Goal: Navigation & Orientation: Find specific page/section

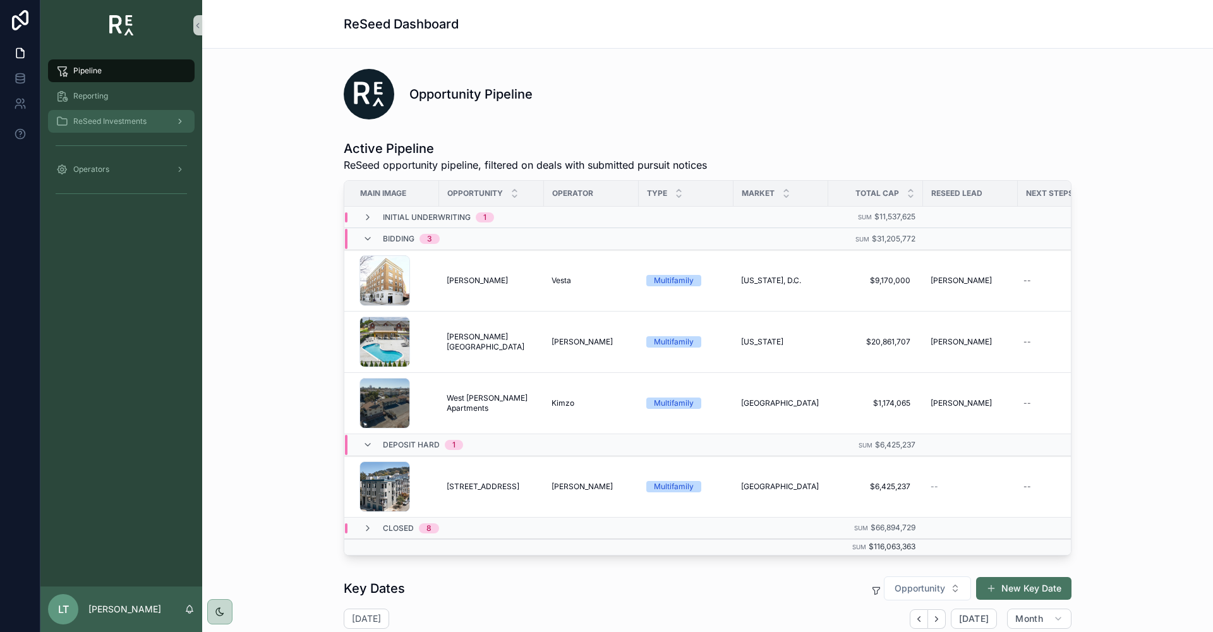
click at [117, 126] on div "ReSeed Investments" at bounding box center [121, 121] width 131 height 20
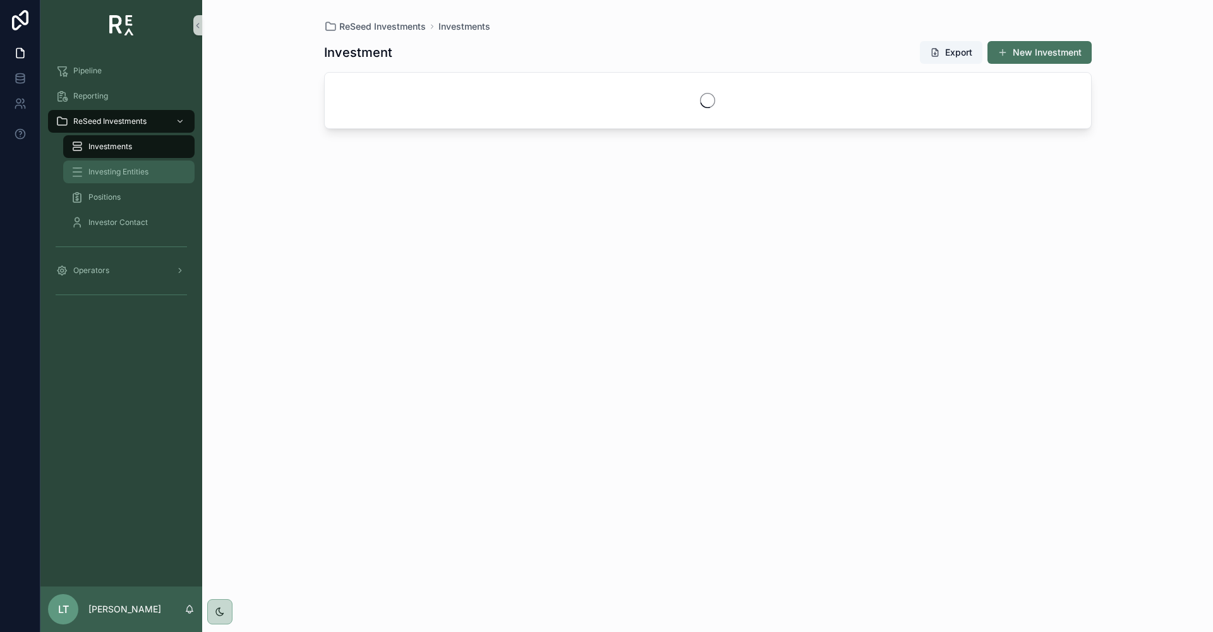
click at [117, 178] on div "Investing Entities" at bounding box center [129, 172] width 116 height 20
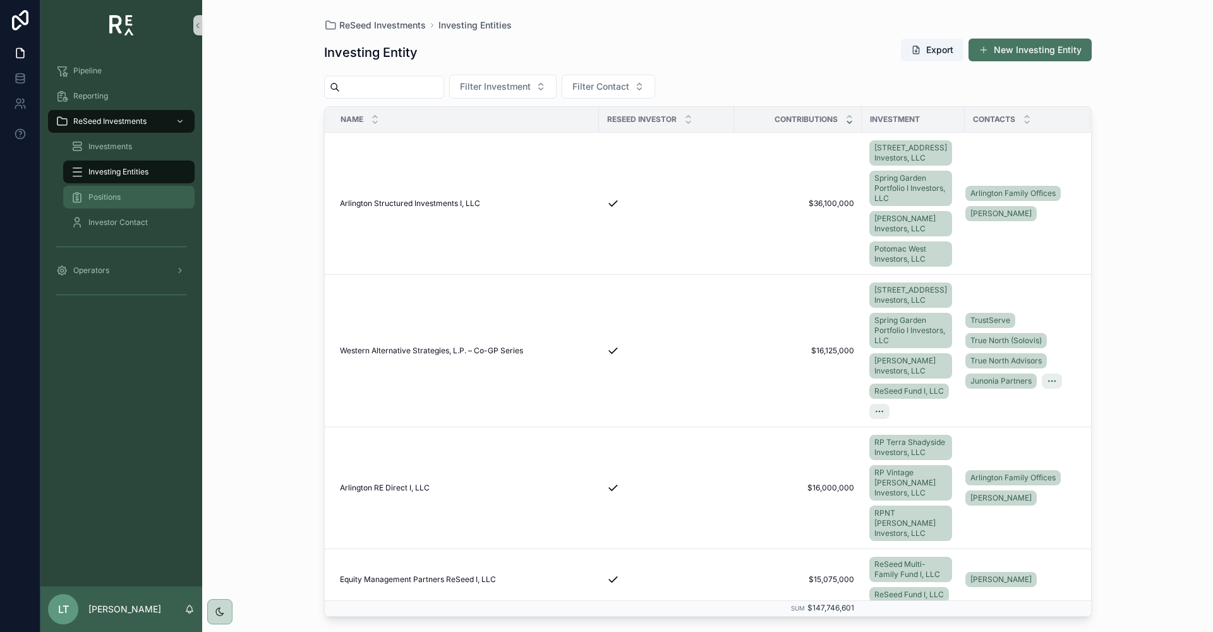
click at [121, 201] on div "Positions" at bounding box center [129, 197] width 116 height 20
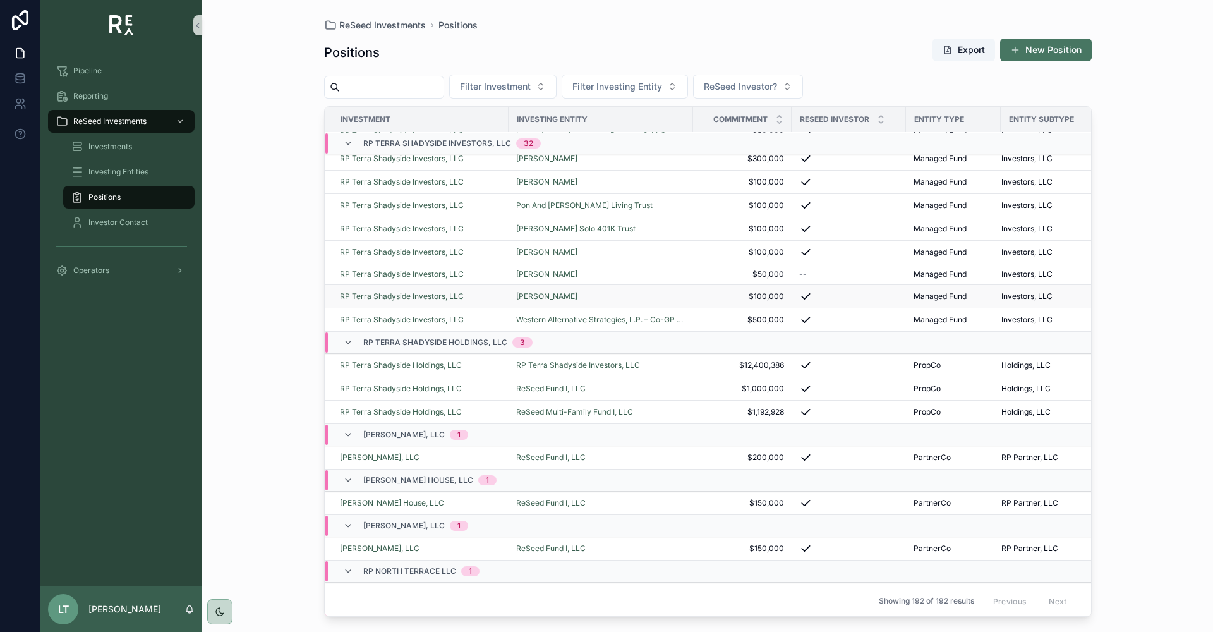
scroll to position [3153, 0]
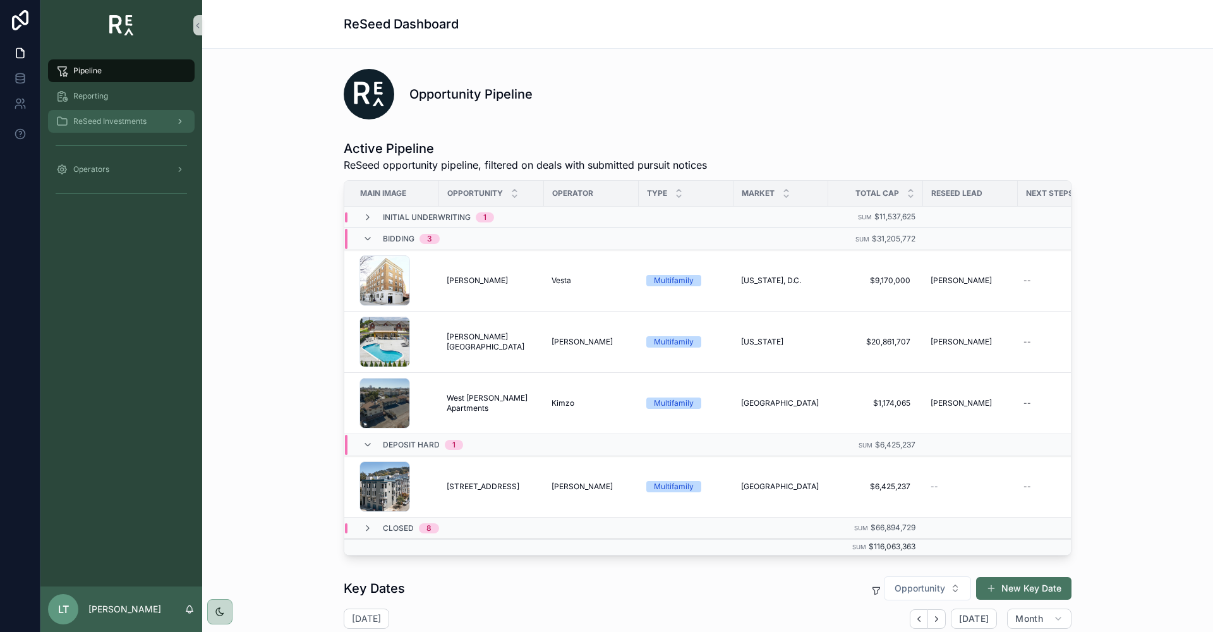
click at [122, 113] on div "ReSeed Investments" at bounding box center [121, 121] width 131 height 20
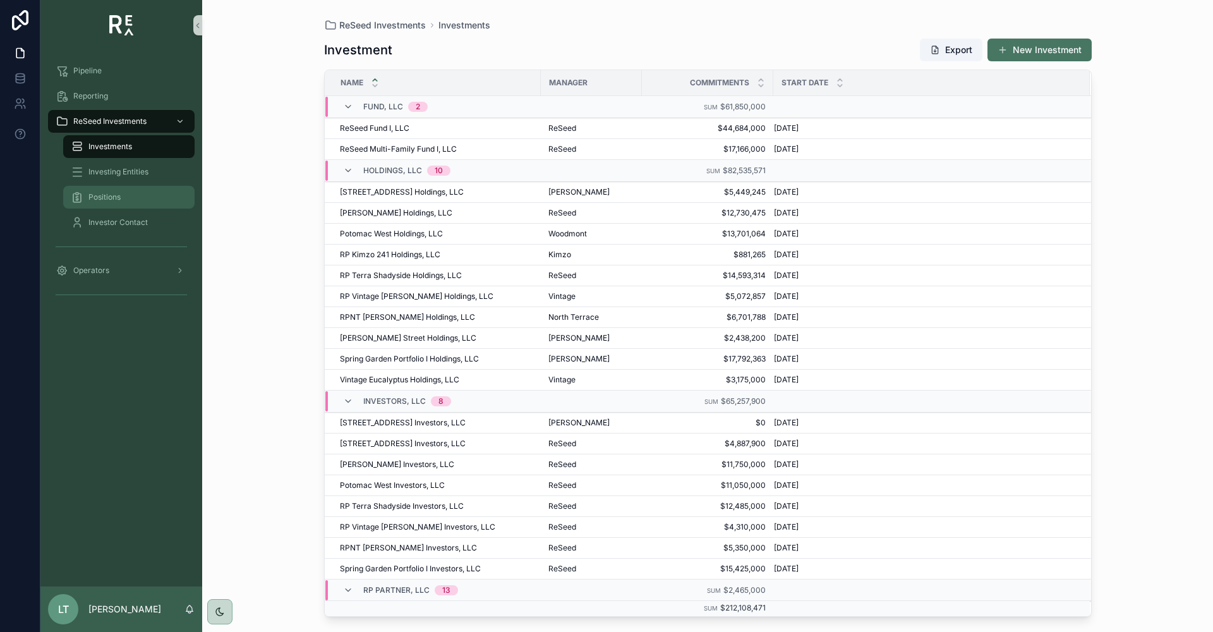
click at [119, 195] on span "Positions" at bounding box center [104, 197] width 32 height 10
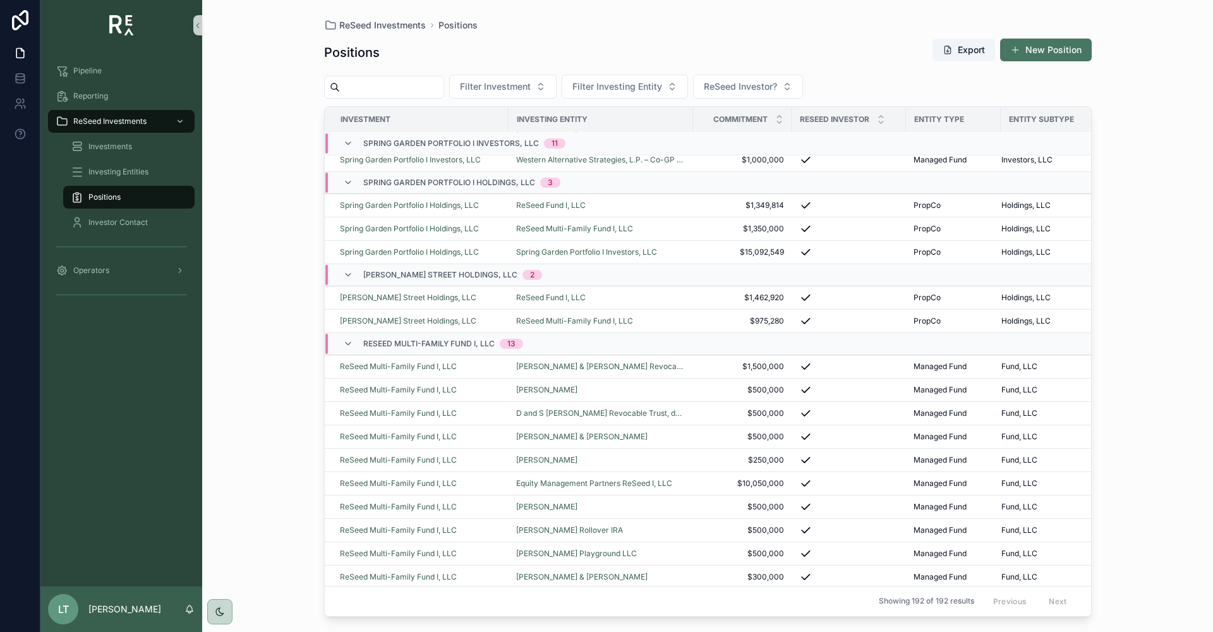
scroll to position [329, 0]
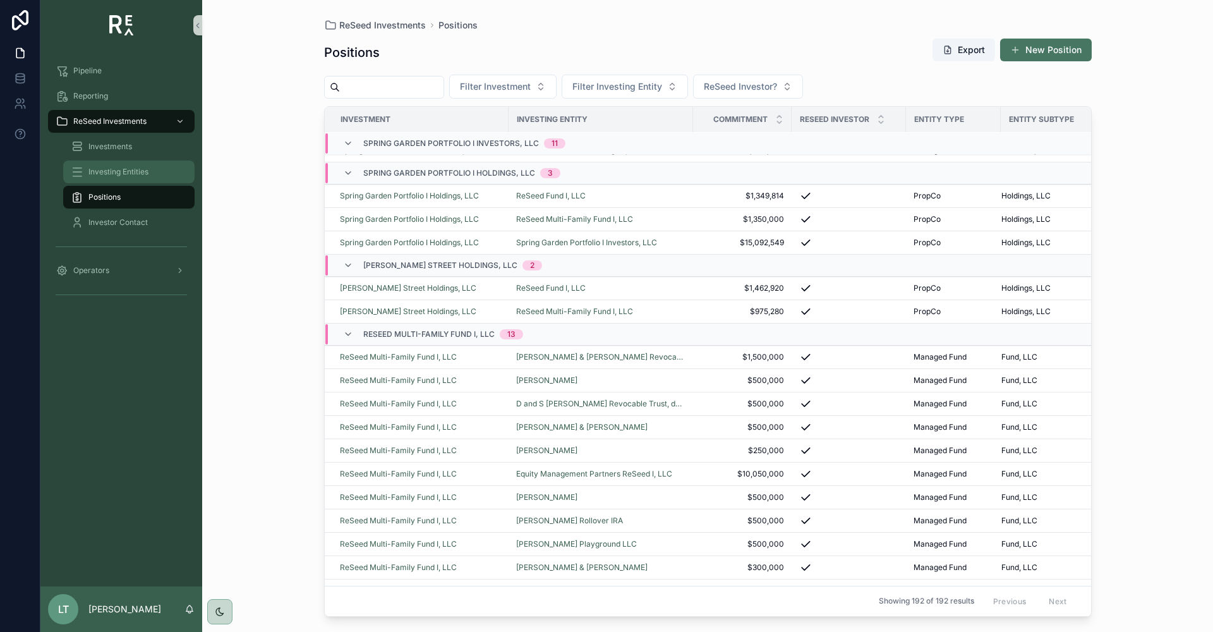
click at [117, 171] on span "Investing Entities" at bounding box center [118, 172] width 60 height 10
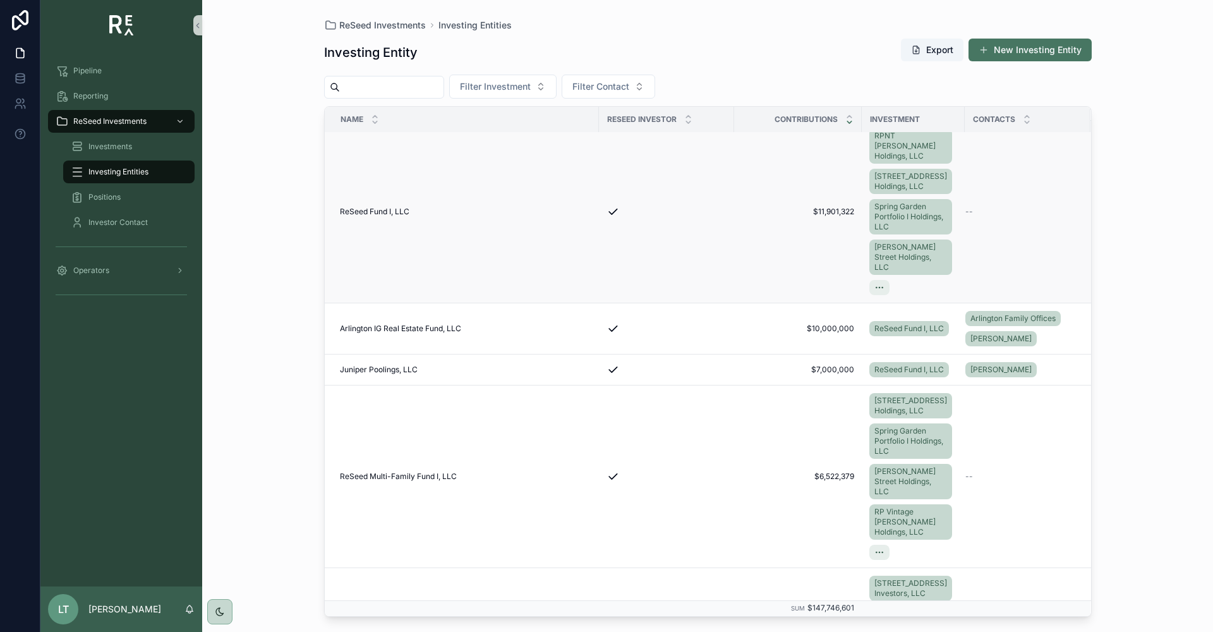
scroll to position [126, 0]
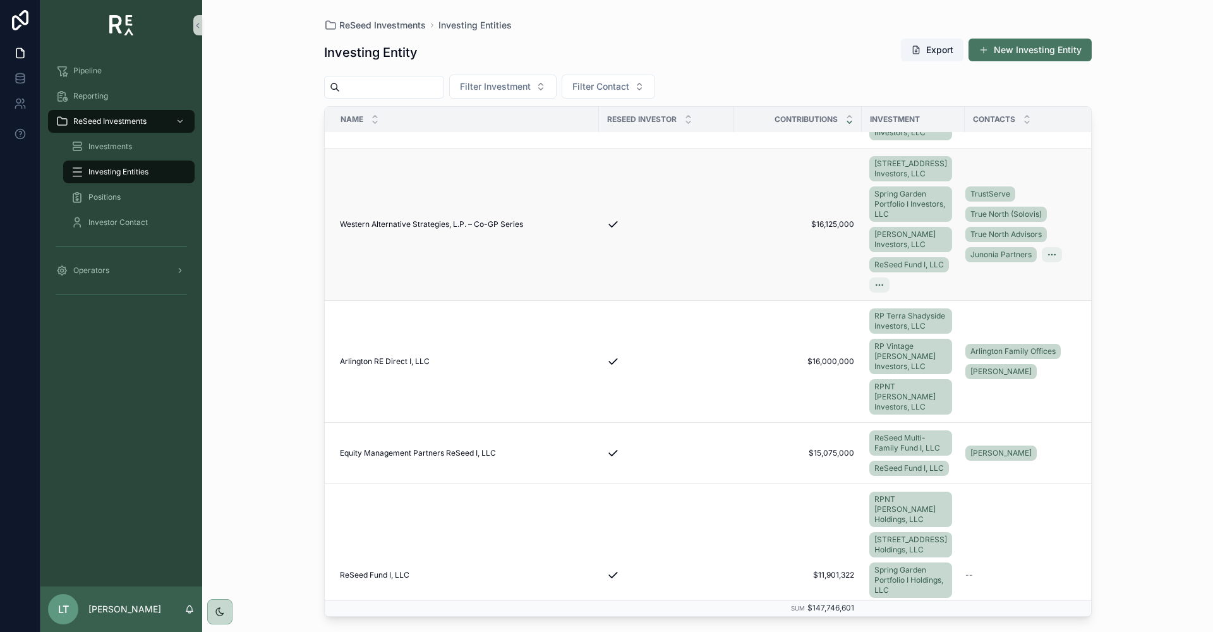
click at [476, 275] on td "Western Alternative Strategies, L.P. – Co-GP Series Western Alternative Strateg…" at bounding box center [462, 224] width 274 height 152
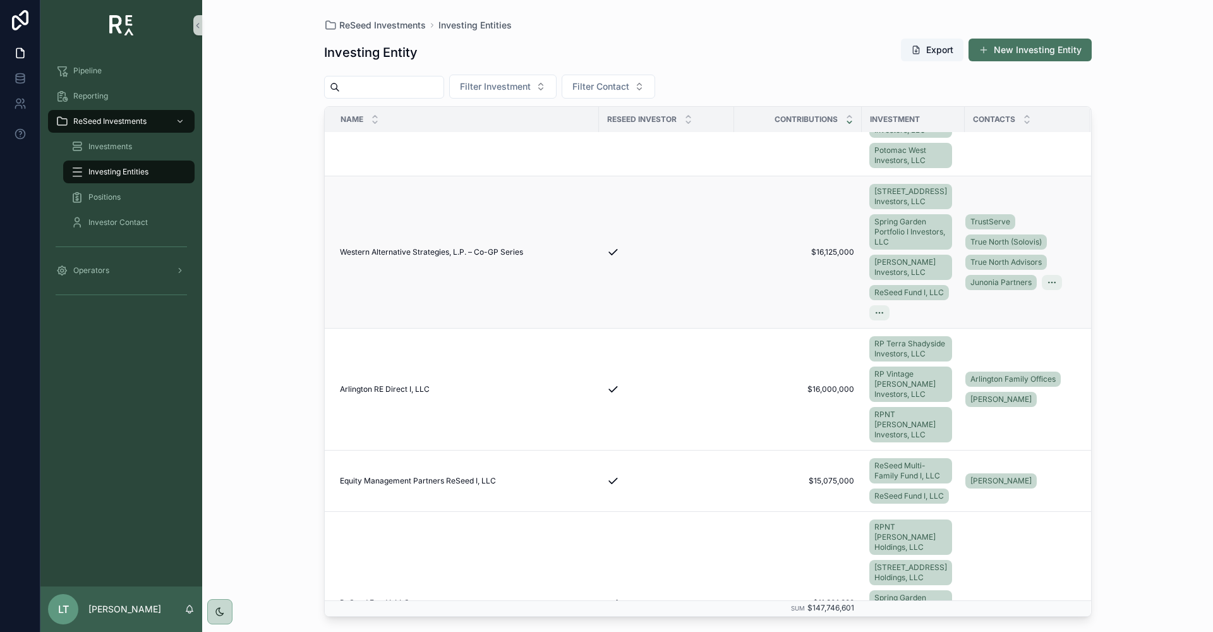
scroll to position [63, 0]
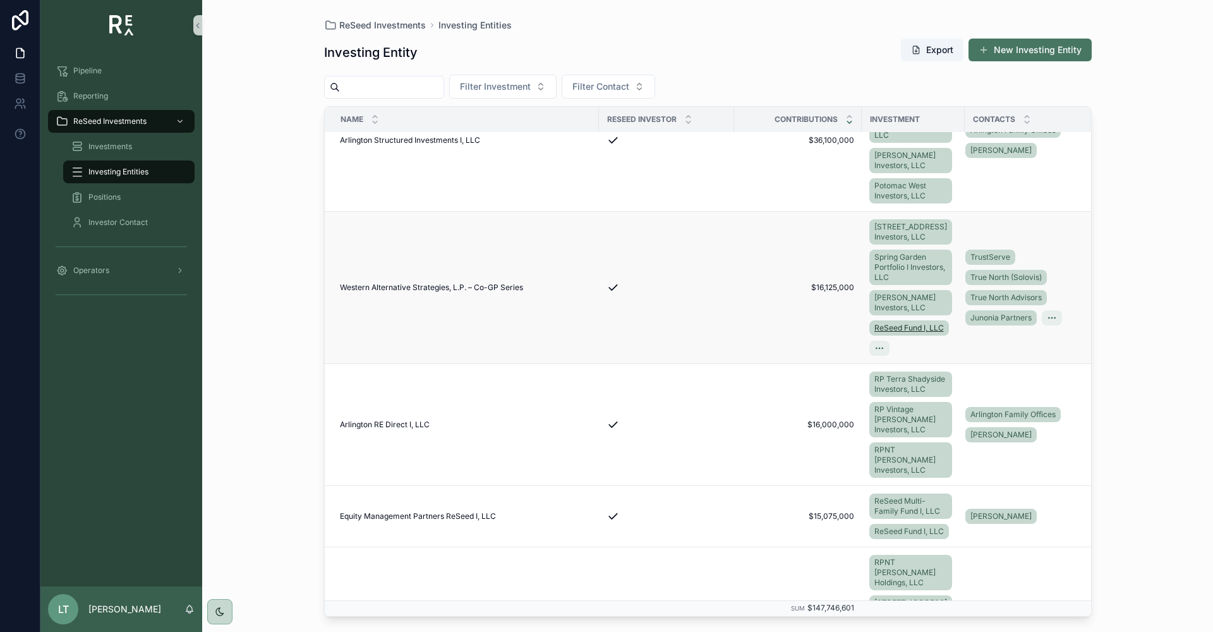
click at [905, 333] on span "ReSeed Fund I, LLC" at bounding box center [908, 328] width 69 height 10
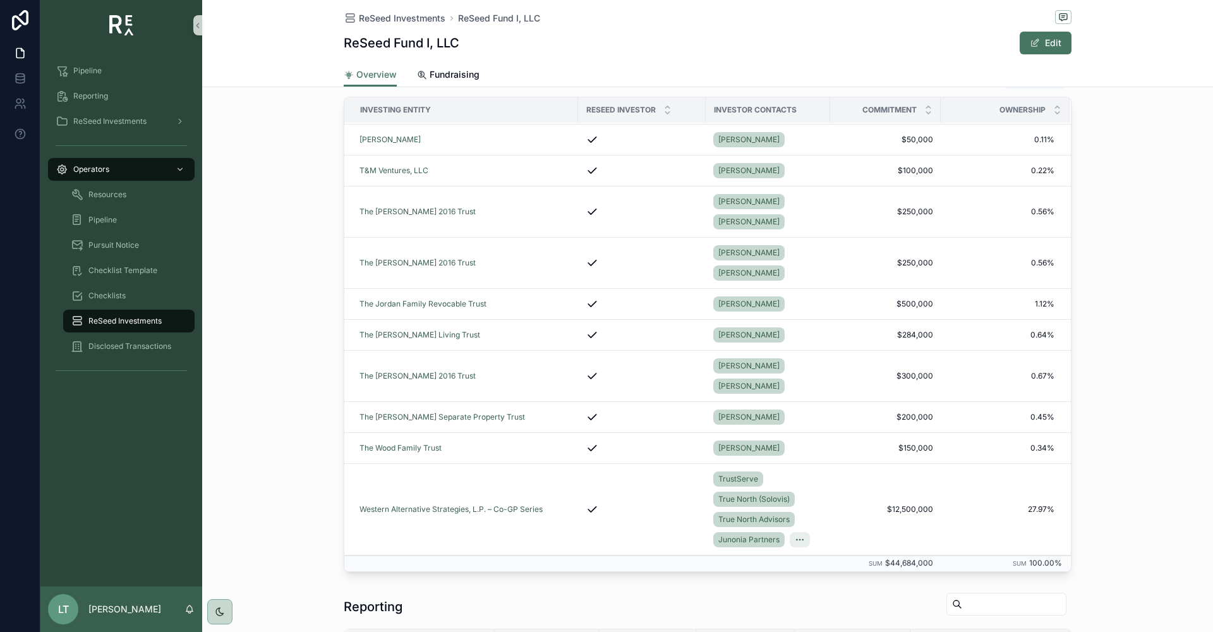
scroll to position [253, 0]
